Goal: Task Accomplishment & Management: Manage account settings

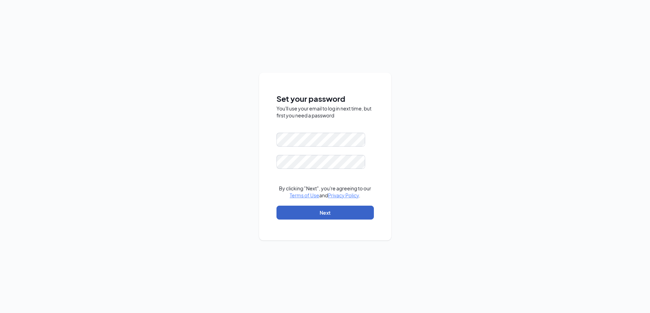
click at [293, 210] on button "Next" at bounding box center [324, 213] width 97 height 14
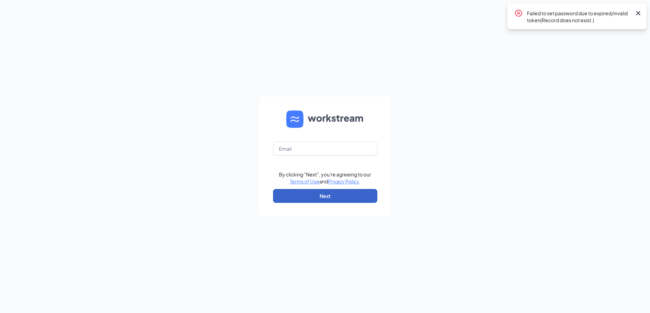
click at [293, 201] on button "Next" at bounding box center [325, 196] width 104 height 14
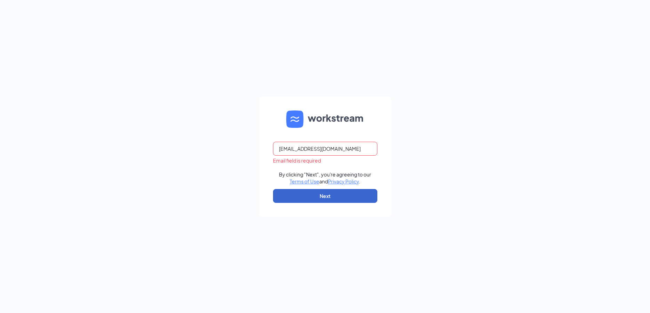
type input "ST0129@TUCKEROIL.COM"
click at [314, 198] on button "Next" at bounding box center [325, 196] width 104 height 14
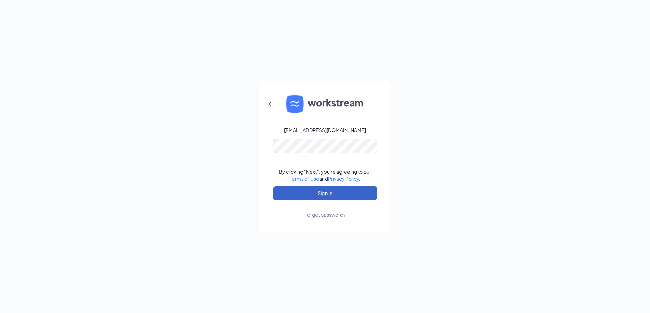
click at [323, 192] on button "Sign In" at bounding box center [325, 193] width 104 height 14
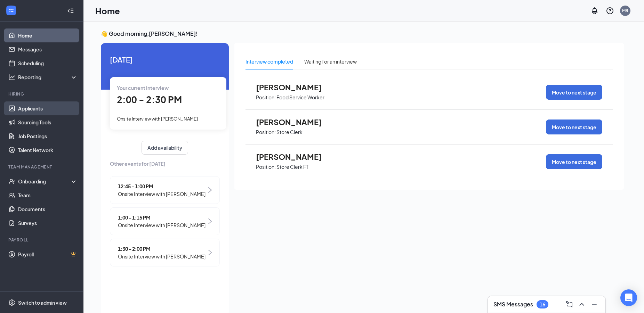
click at [24, 108] on link "Applicants" at bounding box center [47, 109] width 59 height 14
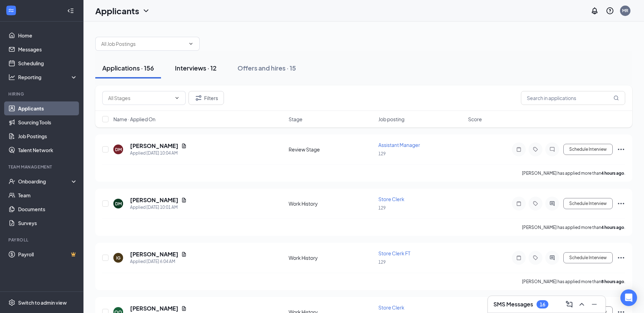
click at [200, 68] on div "Interviews · 12" at bounding box center [196, 68] width 42 height 9
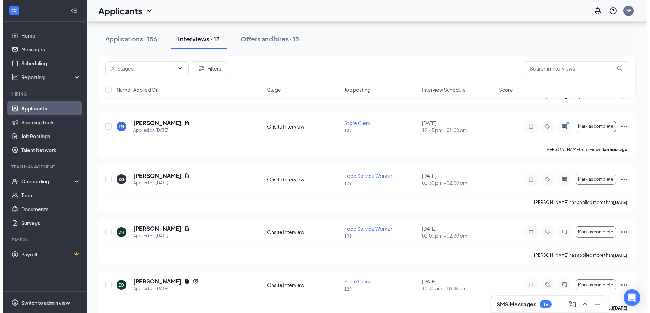
scroll to position [186, 0]
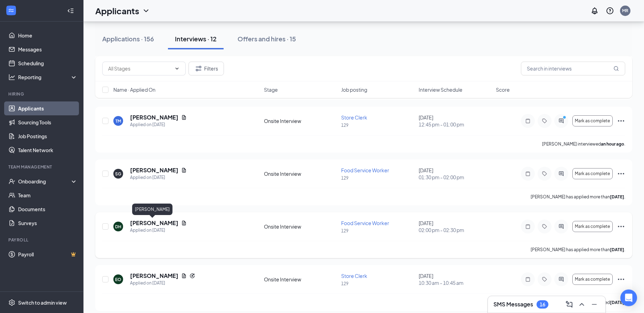
click at [152, 223] on h5 "[PERSON_NAME]" at bounding box center [154, 223] width 48 height 8
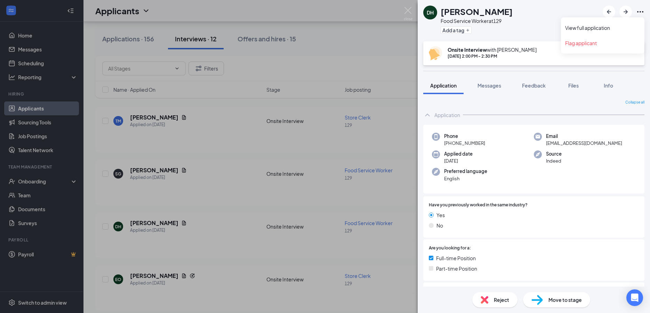
click at [639, 13] on icon "Ellipses" at bounding box center [640, 12] width 8 height 8
click at [603, 29] on link "View full application" at bounding box center [602, 27] width 75 height 7
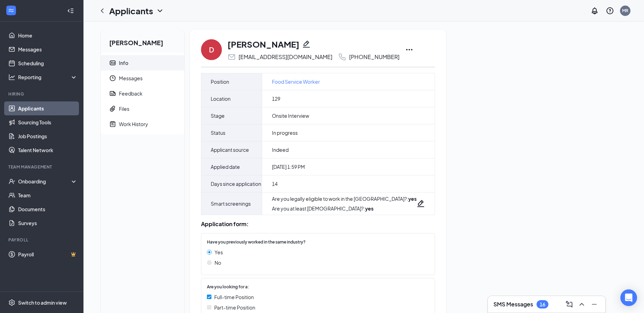
click at [405, 50] on icon "Ellipses" at bounding box center [409, 50] width 8 height 8
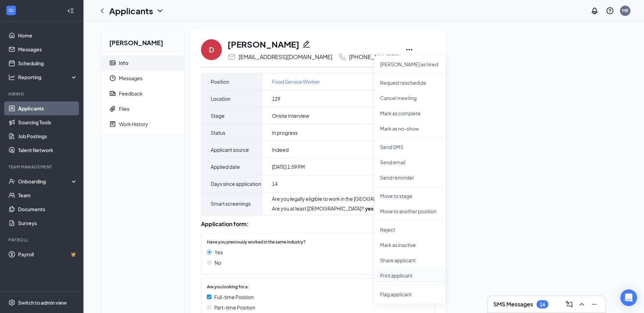
click at [396, 277] on p "Print applicant" at bounding box center [410, 275] width 60 height 7
